Goal: Information Seeking & Learning: Find specific page/section

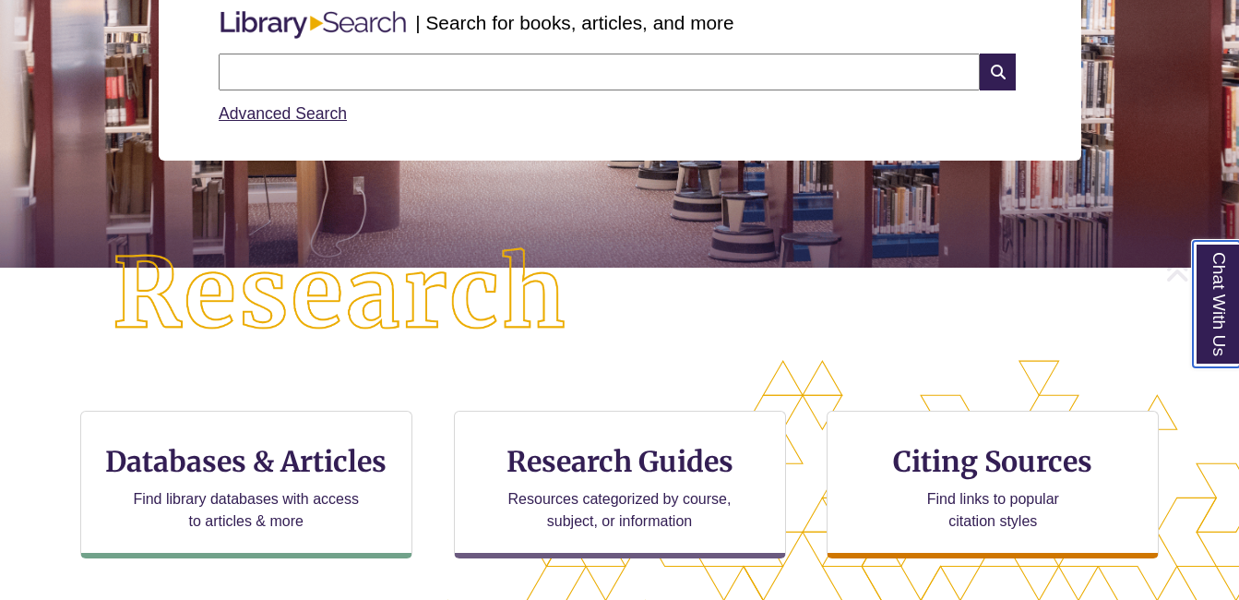
scroll to position [276, 0]
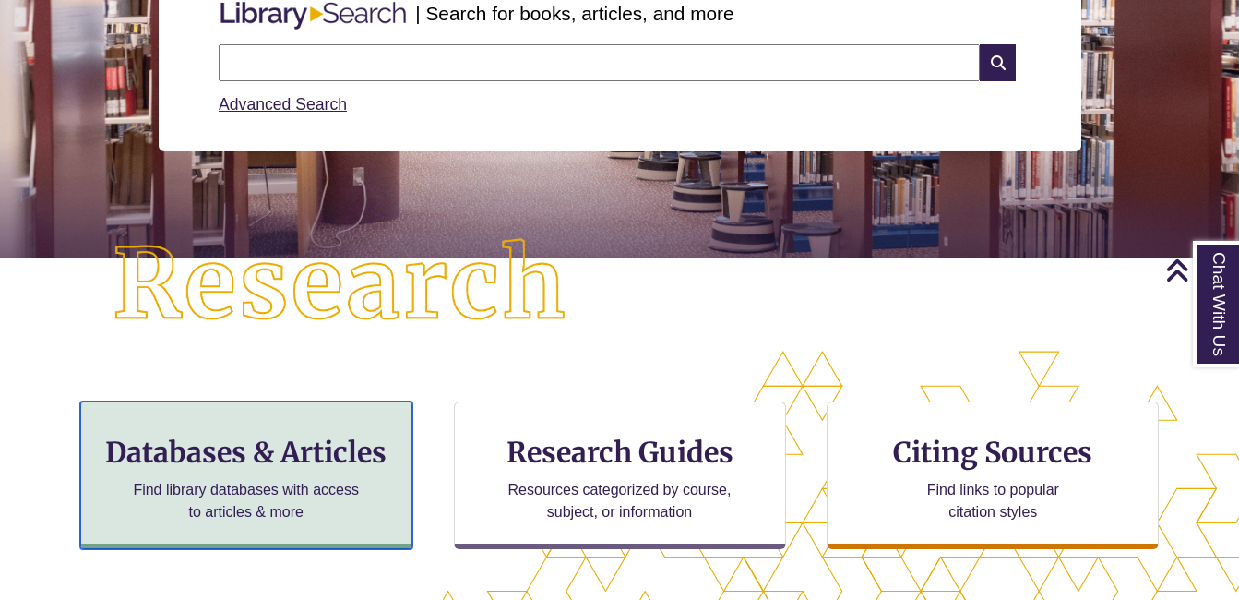
click at [346, 475] on div "Databases & Articles Find library databases with access to articles & more" at bounding box center [246, 475] width 332 height 148
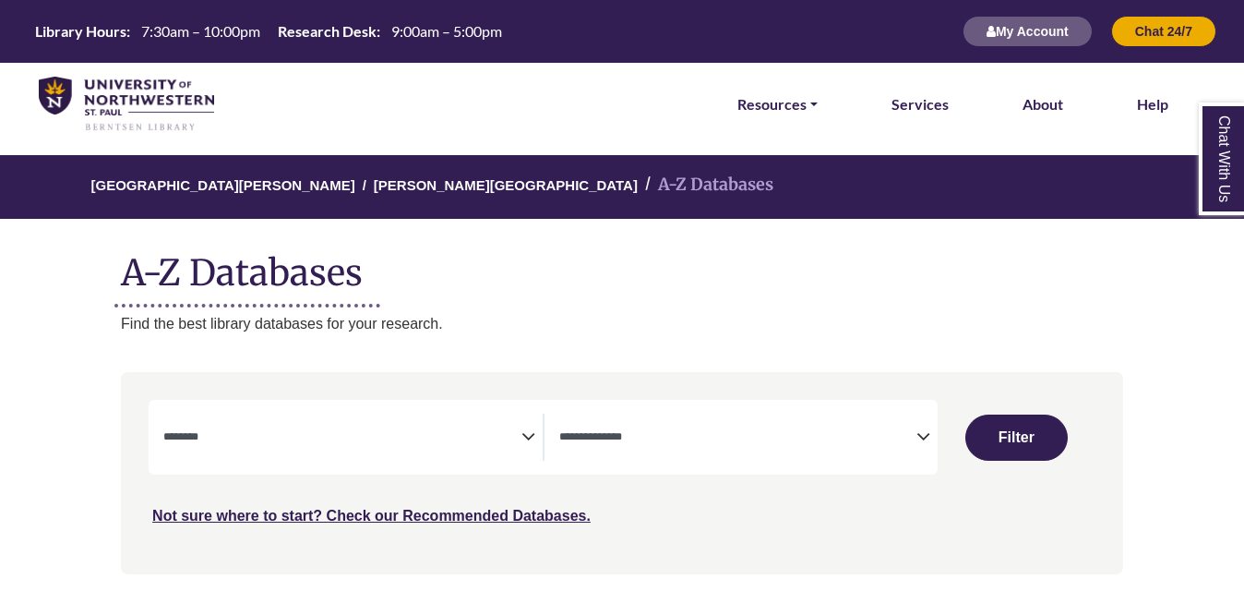
select select "Database Subject Filter"
select select "Database Types Filter"
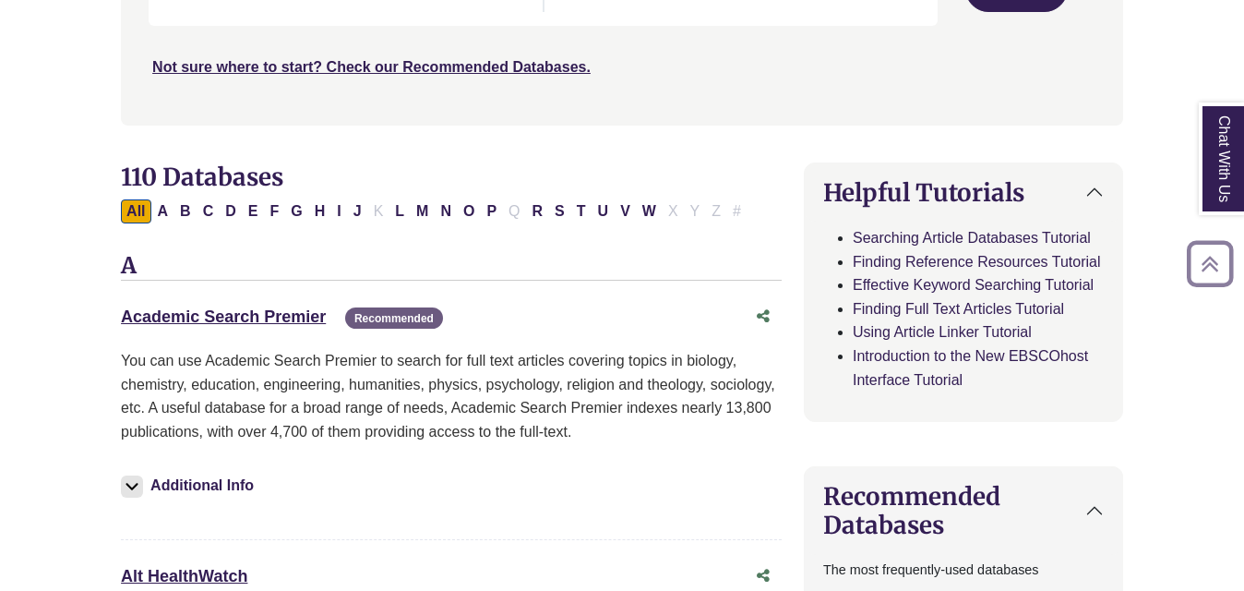
scroll to position [457, 0]
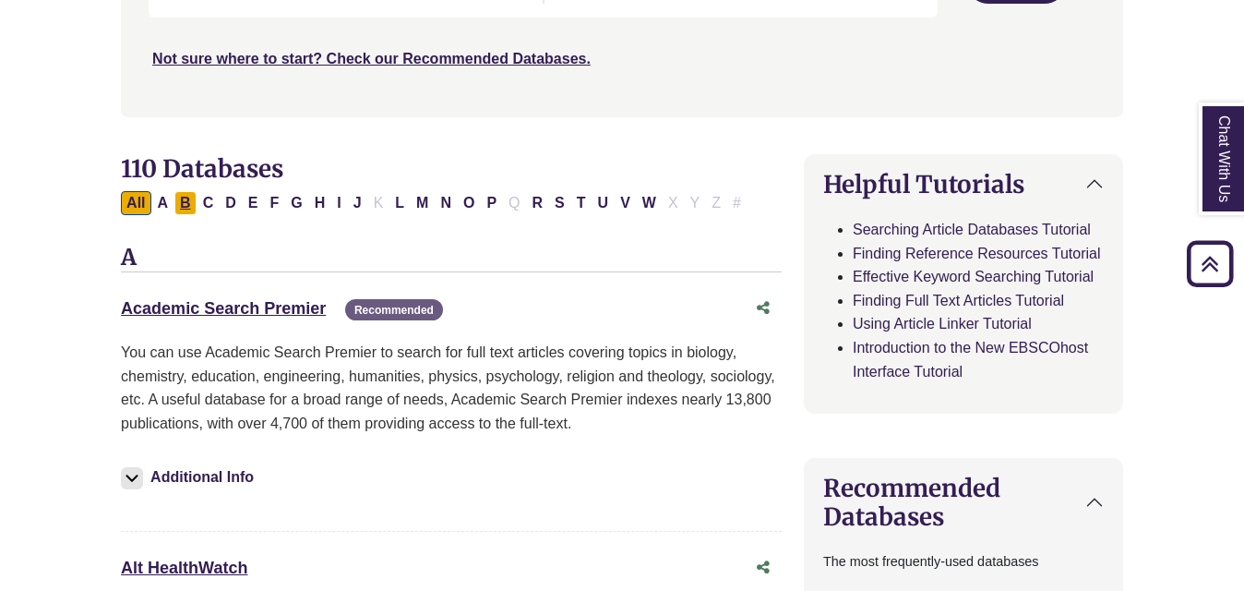
click at [190, 203] on button "B" at bounding box center [185, 203] width 22 height 24
select select "Database Subject Filter"
select select "Database Types Filter"
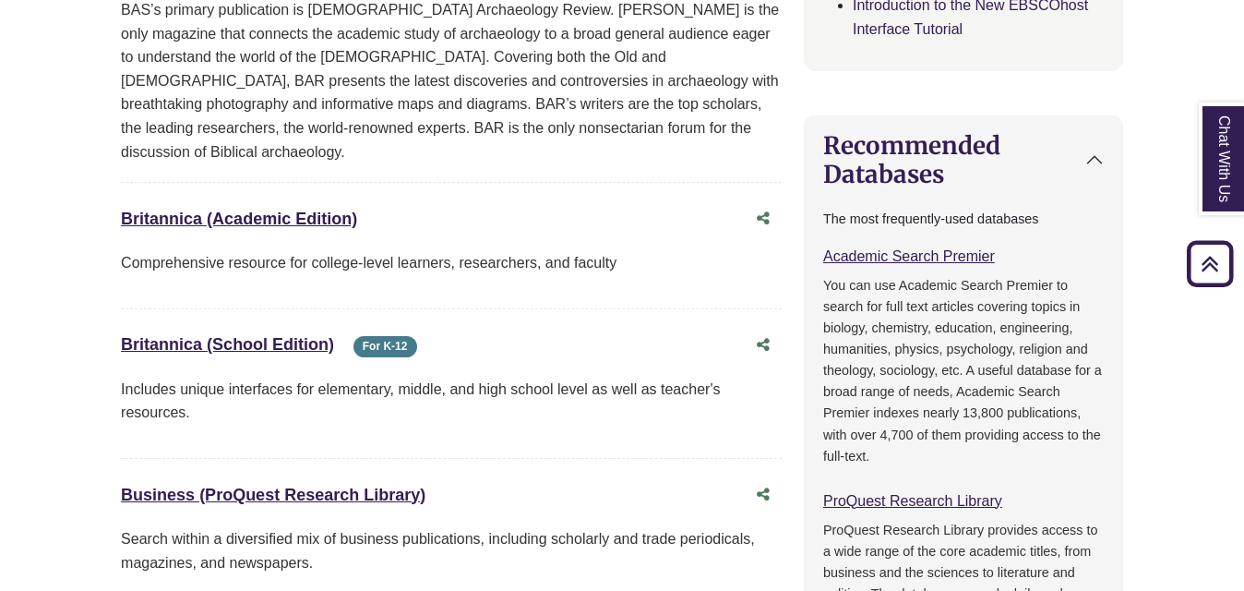
scroll to position [813, 0]
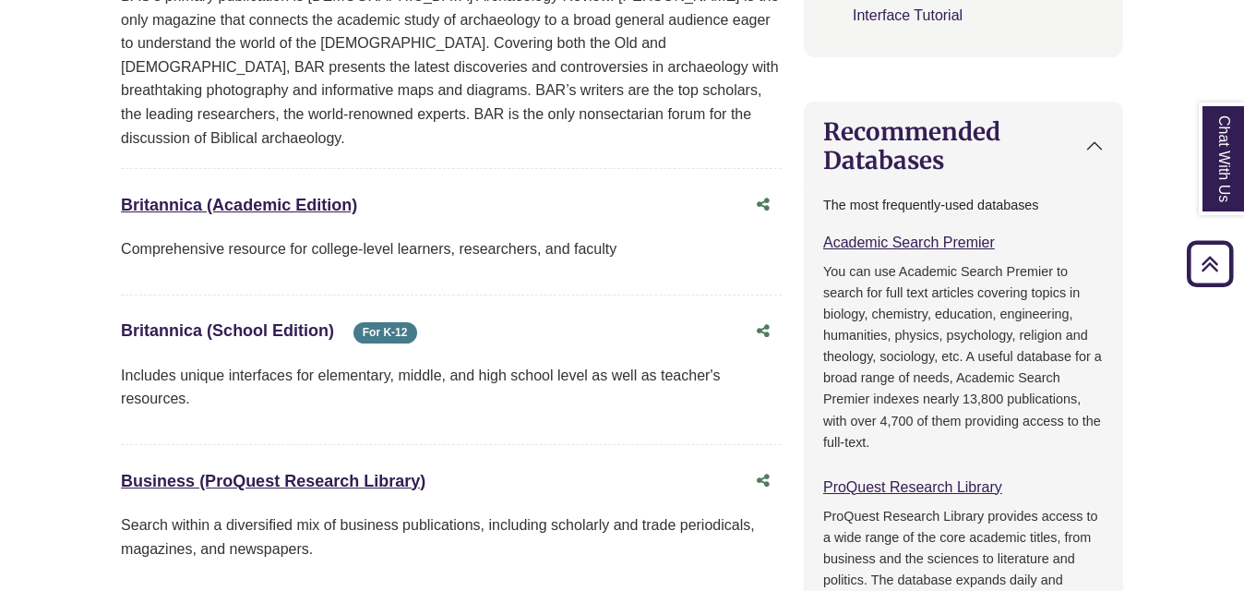
click at [325, 321] on link "Britannica (School Edition) This link opens in a new window" at bounding box center [227, 330] width 213 height 18
